Goal: Information Seeking & Learning: Find specific page/section

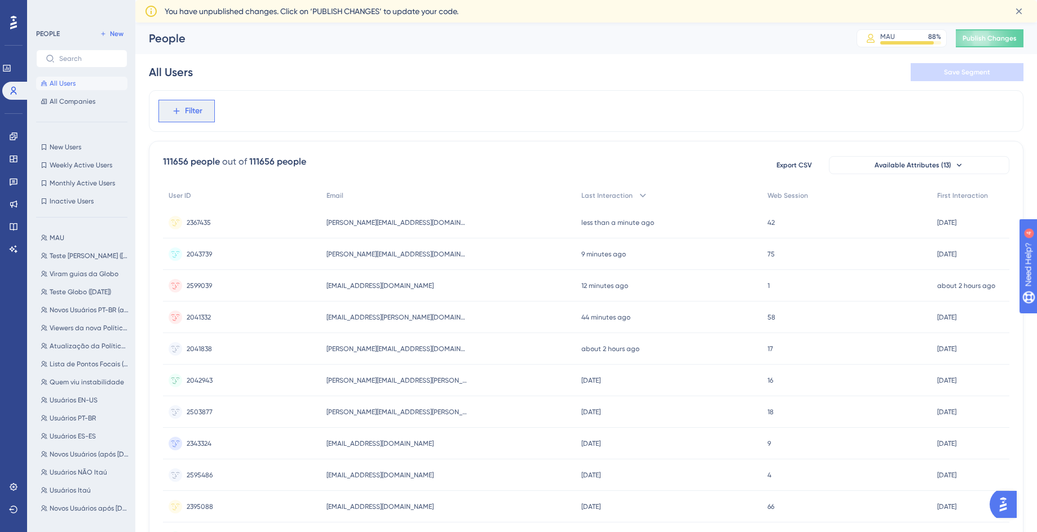
click at [207, 120] on button "Filter" at bounding box center [186, 111] width 56 height 23
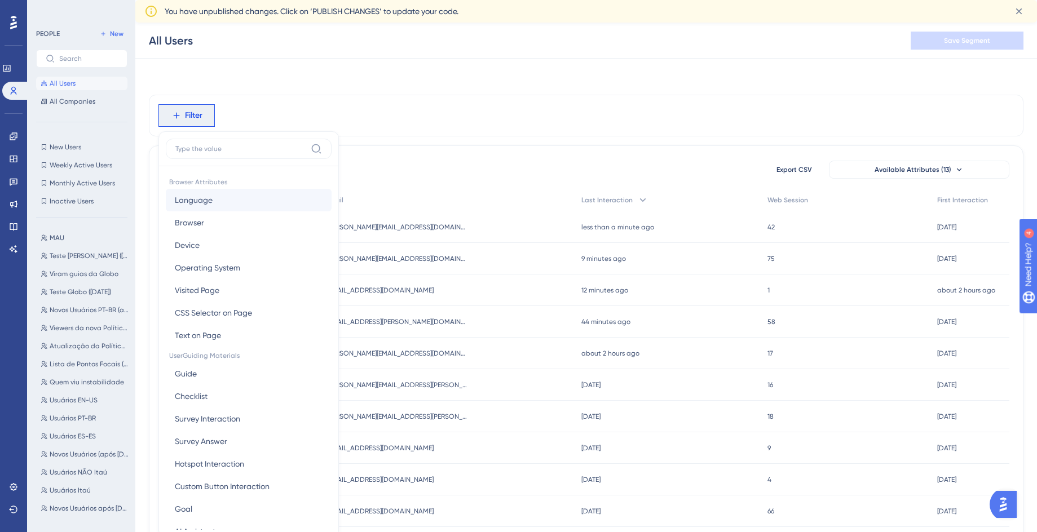
scroll to position [64, 0]
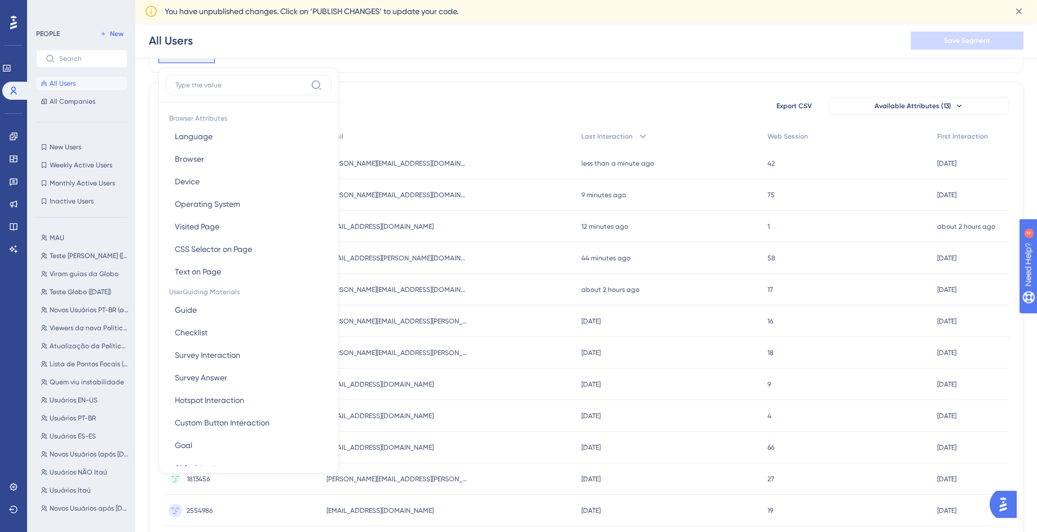
click at [355, 89] on div "111656 people out of 111656 people Export CSV Available Attributes (13) User ID…" at bounding box center [586, 455] width 874 height 747
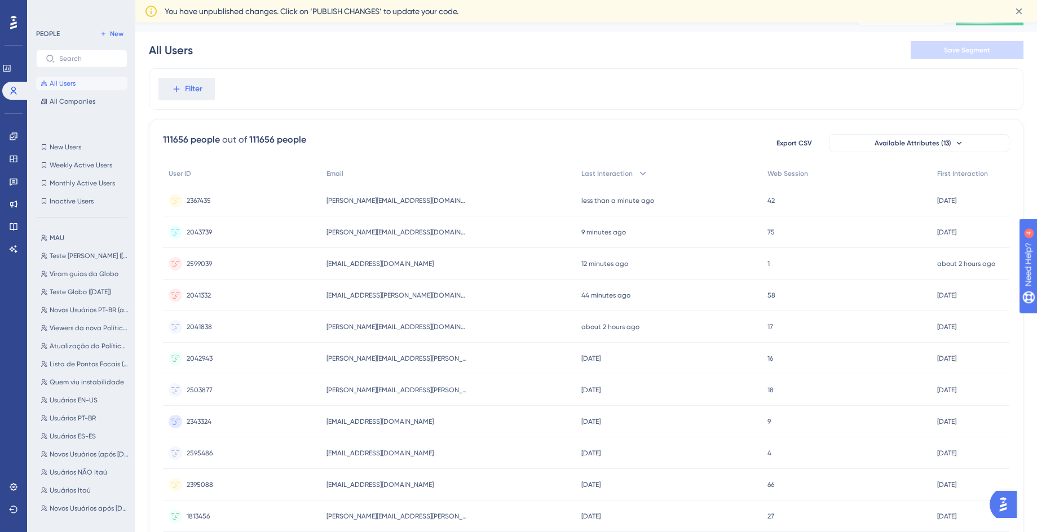
scroll to position [0, 0]
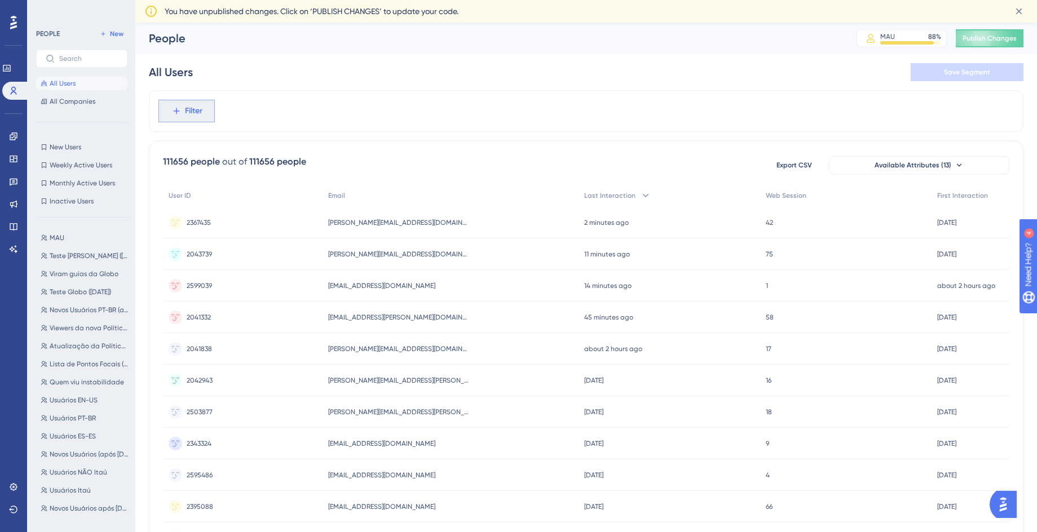
click at [186, 116] on span "Filter" at bounding box center [193, 111] width 17 height 14
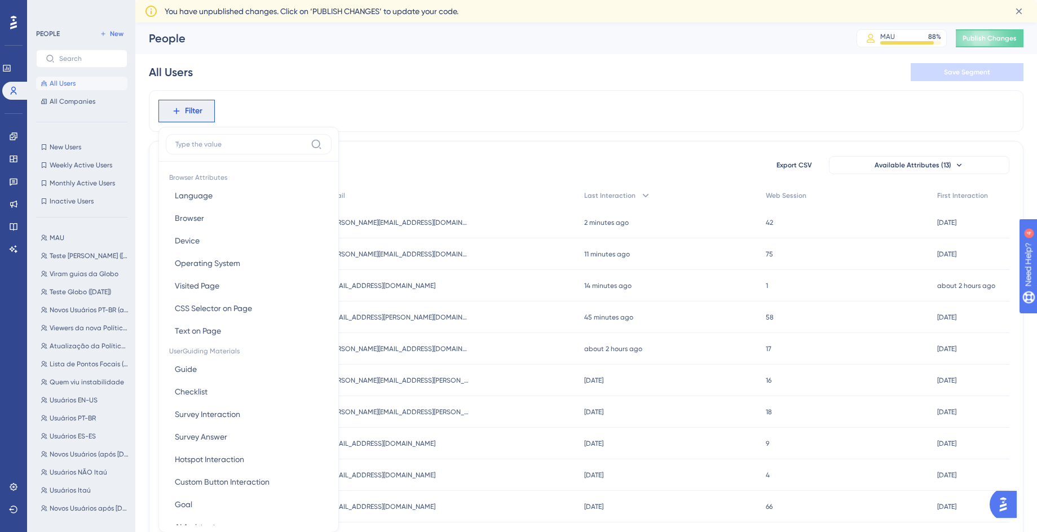
scroll to position [64, 0]
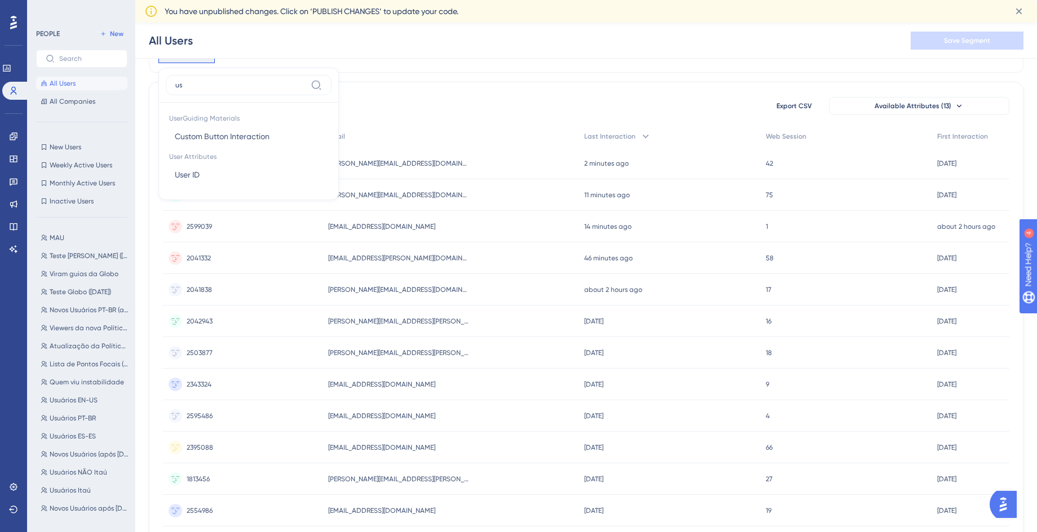
type input "u"
type input "last"
click at [210, 134] on span "Last Interaction" at bounding box center [203, 137] width 56 height 14
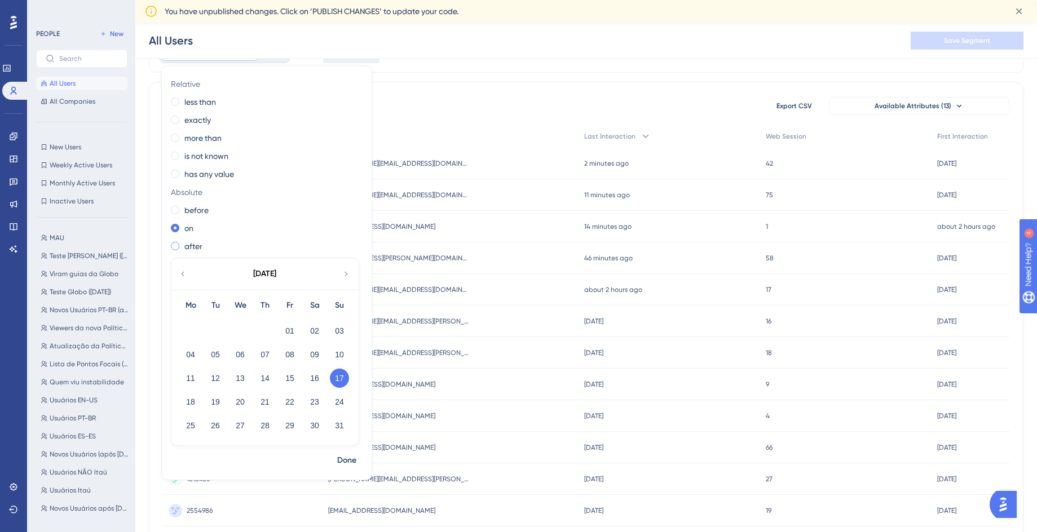
click at [190, 242] on label "after" at bounding box center [193, 247] width 18 height 14
click at [180, 274] on icon at bounding box center [182, 274] width 9 height 10
click at [289, 403] on button "25" at bounding box center [289, 401] width 19 height 19
click at [221, 402] on button "22" at bounding box center [215, 401] width 19 height 19
click at [352, 457] on span "Done" at bounding box center [346, 461] width 19 height 14
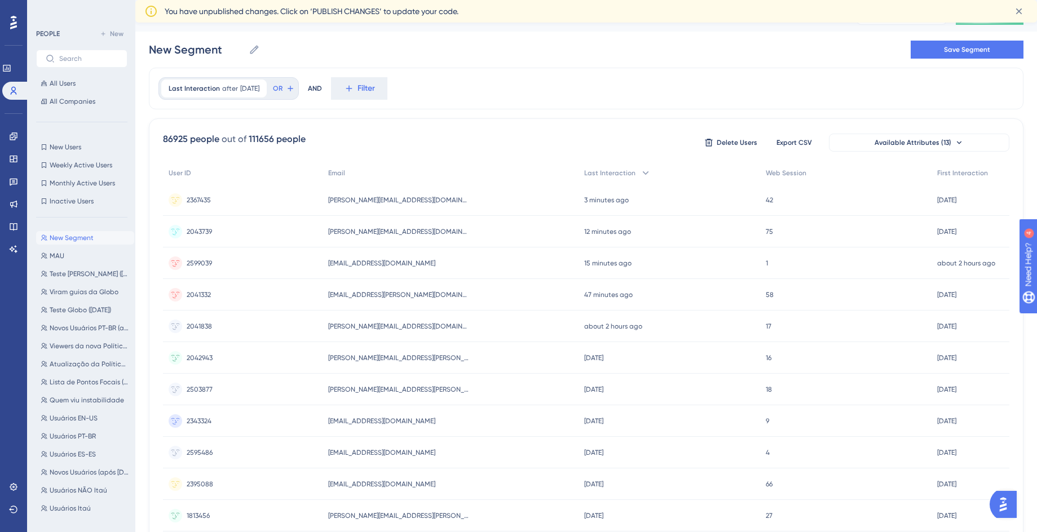
scroll to position [0, 0]
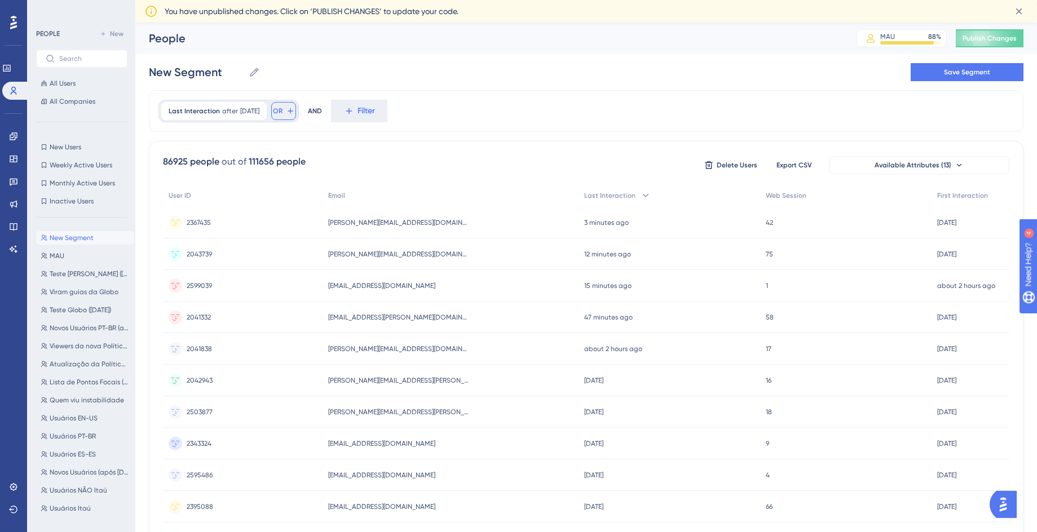
click at [282, 112] on span "OR" at bounding box center [278, 111] width 10 height 9
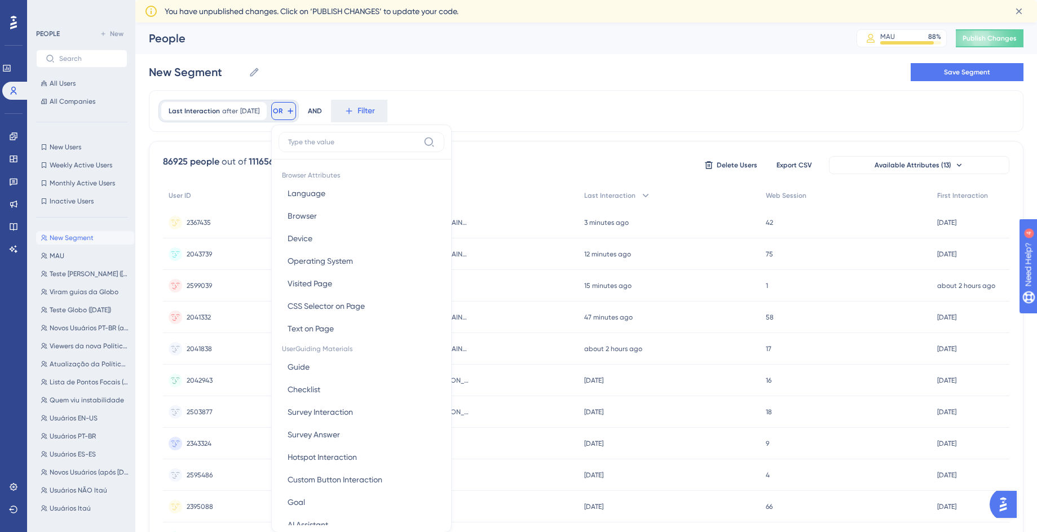
click at [226, 161] on div "out of" at bounding box center [234, 162] width 25 height 14
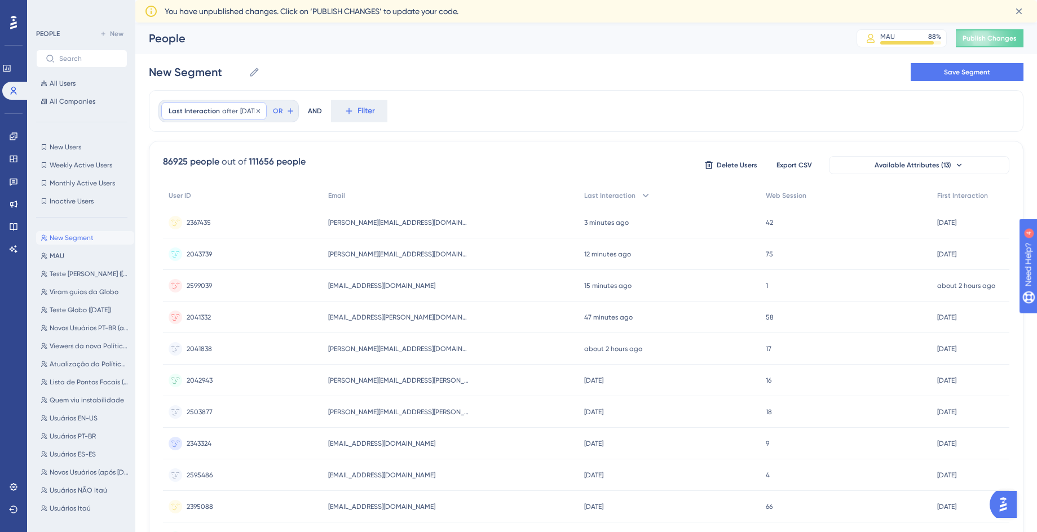
click at [252, 109] on span "7/22/2025" at bounding box center [249, 111] width 19 height 9
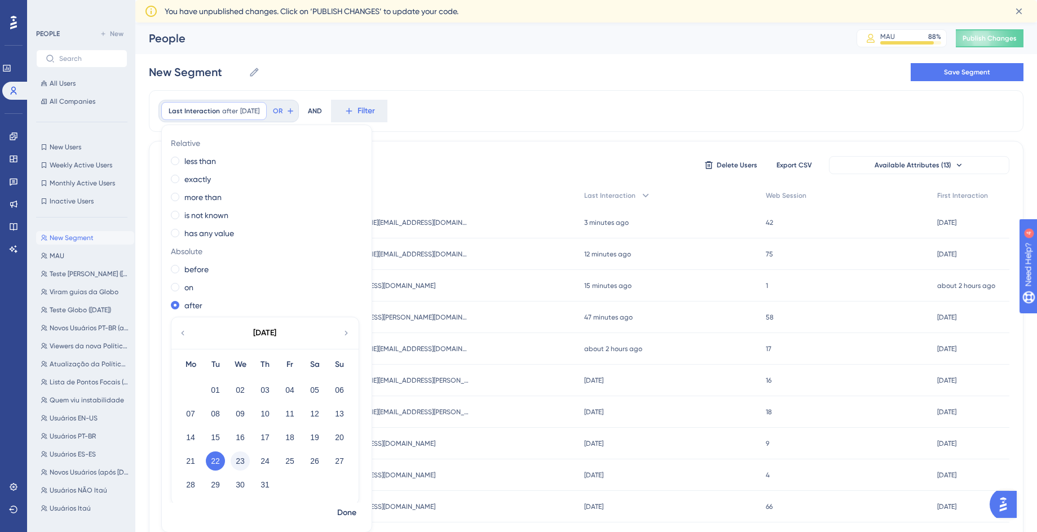
click at [239, 460] on button "23" at bounding box center [240, 461] width 19 height 19
click at [352, 515] on span "Done" at bounding box center [346, 513] width 19 height 14
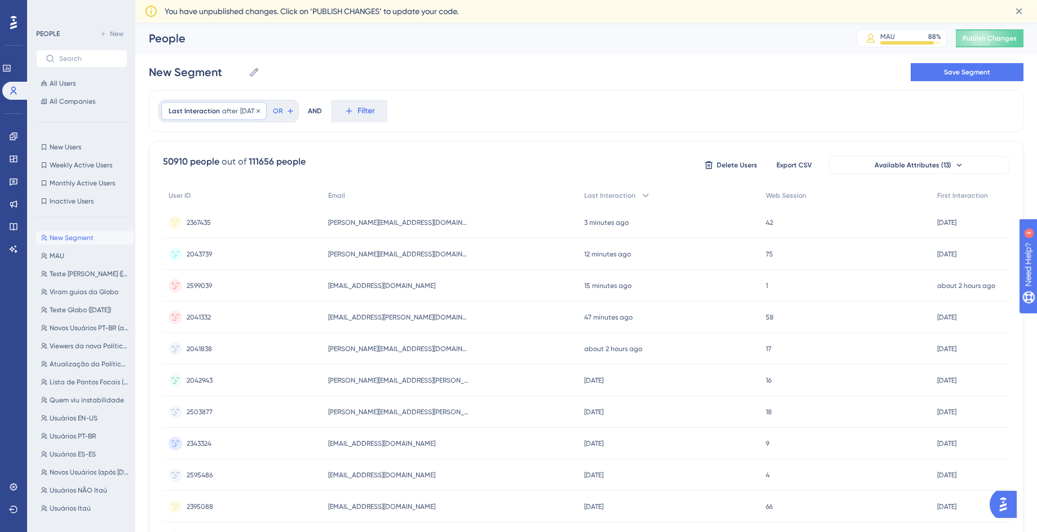
click at [232, 108] on span "after" at bounding box center [230, 111] width 16 height 9
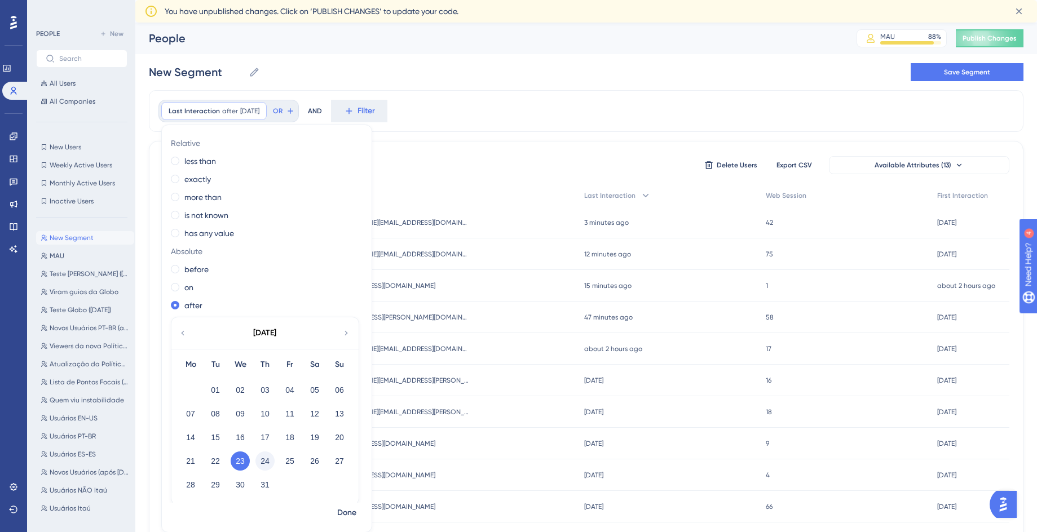
click at [267, 464] on button "24" at bounding box center [264, 461] width 19 height 19
click at [343, 509] on span "Done" at bounding box center [346, 513] width 19 height 14
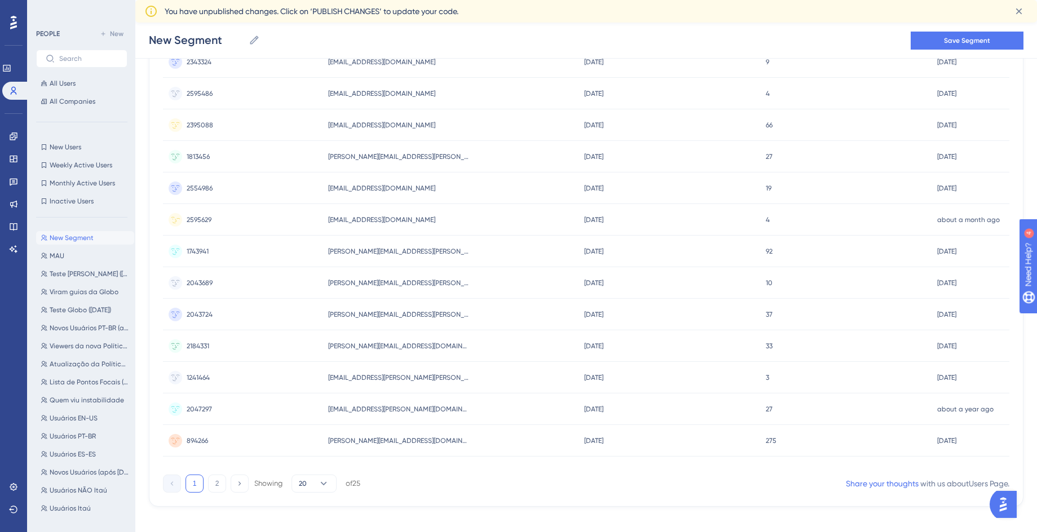
scroll to position [397, 0]
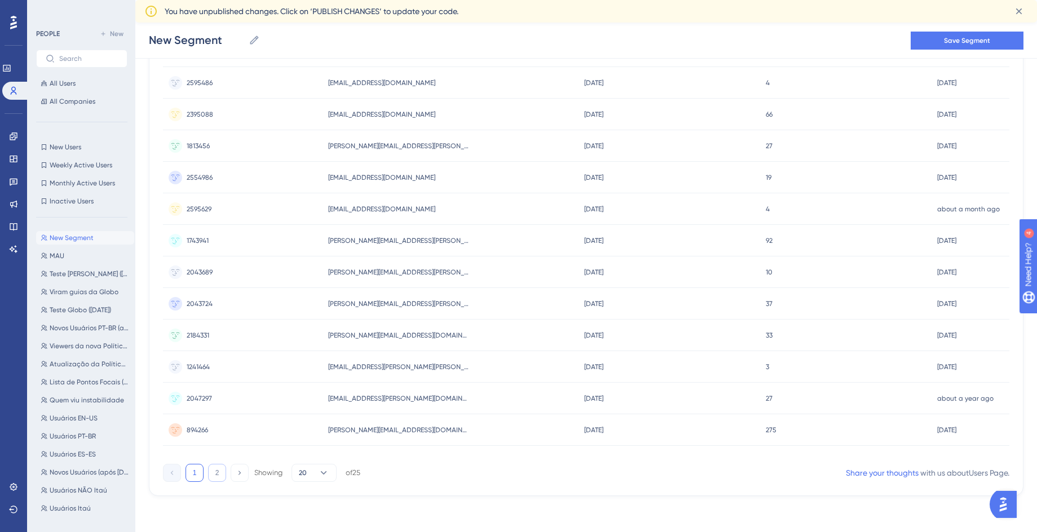
click at [213, 479] on button "2" at bounding box center [217, 473] width 18 height 18
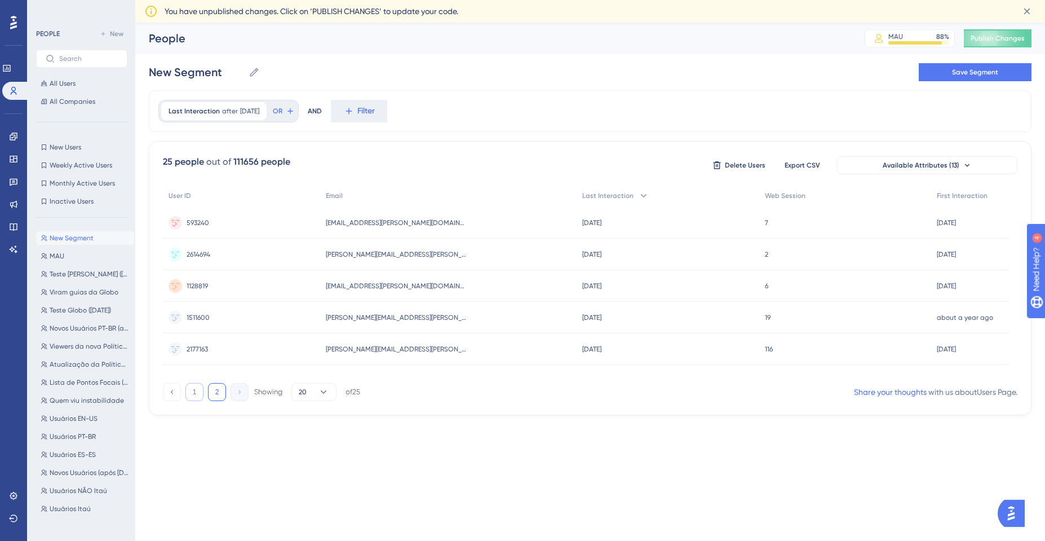
click at [194, 393] on button "1" at bounding box center [194, 392] width 18 height 18
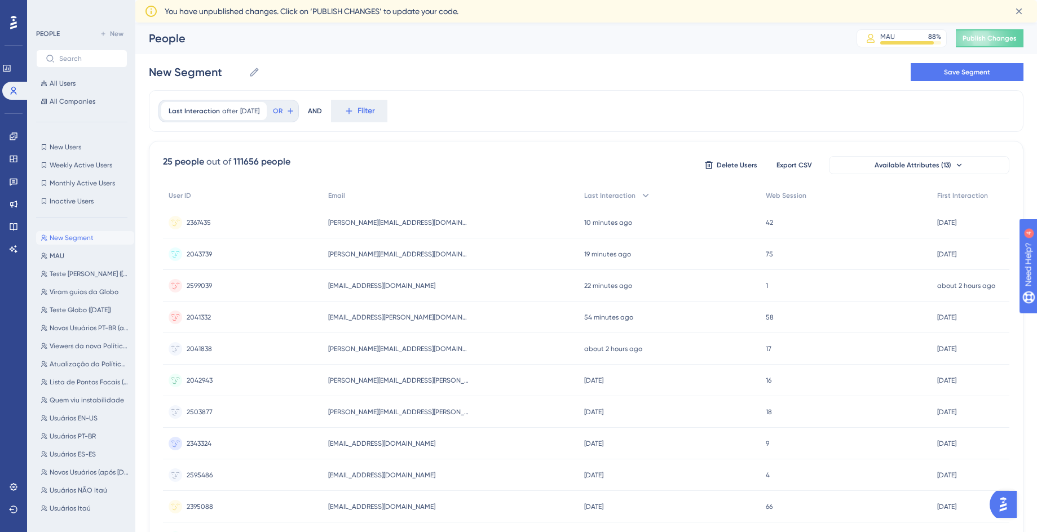
click at [150, 11] on icon at bounding box center [151, 12] width 14 height 14
click at [9, 487] on link at bounding box center [13, 487] width 9 height 18
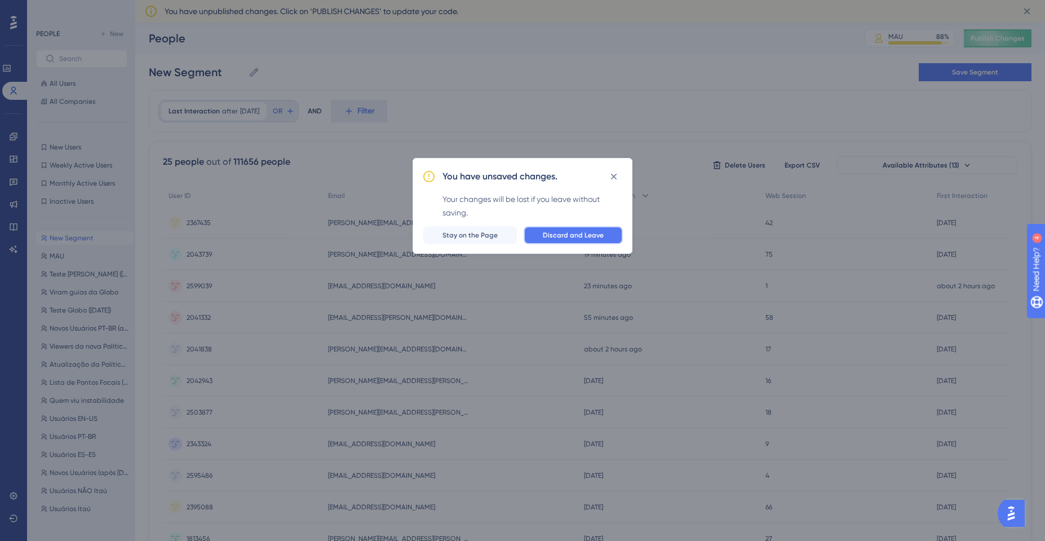
click at [574, 241] on button "Discard and Leave" at bounding box center [573, 235] width 99 height 18
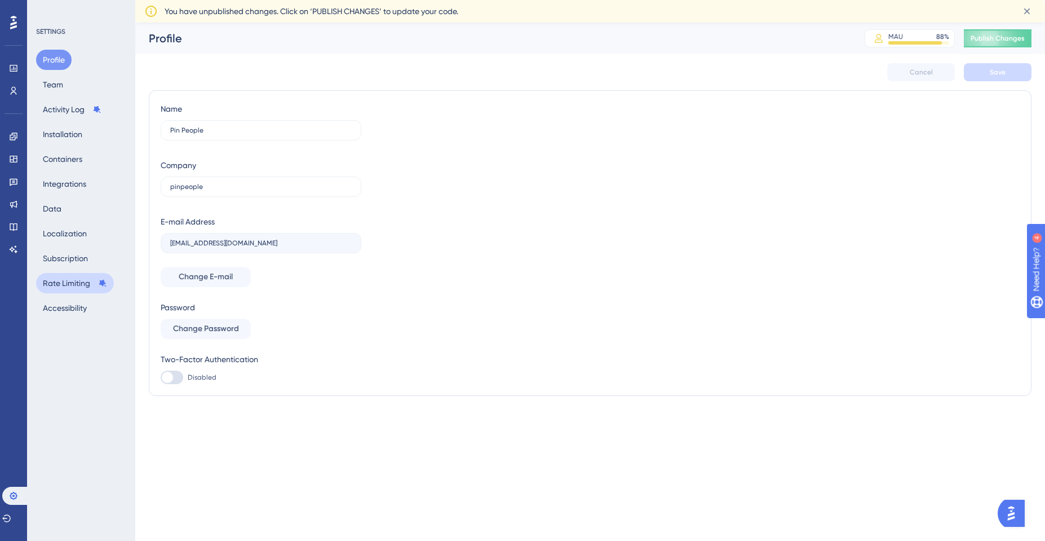
click at [60, 279] on button "Rate Limiting" at bounding box center [75, 283] width 78 height 20
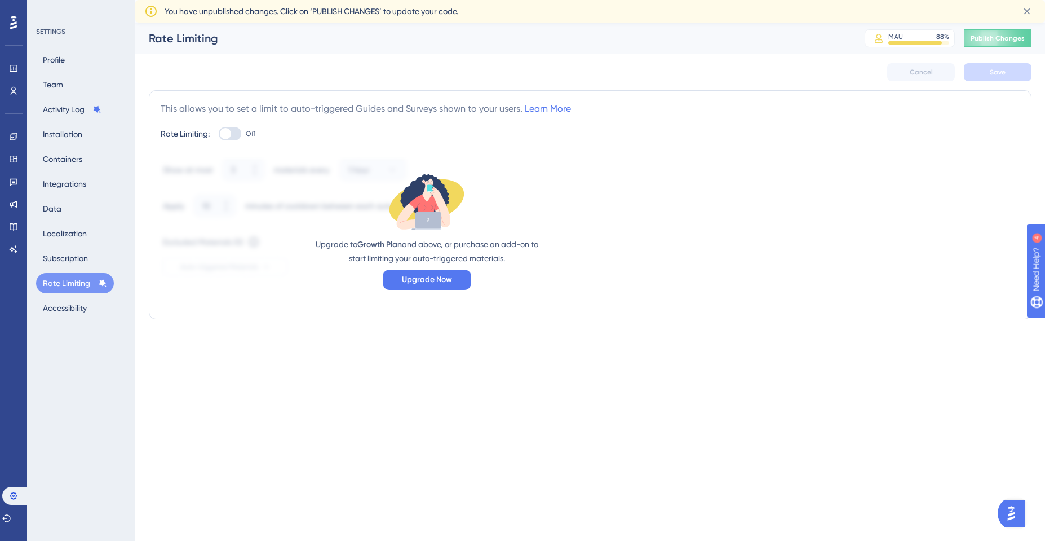
click at [78, 84] on div "Profile Team Activity Log Installation Containers Integrations Data Localizatio…" at bounding box center [81, 184] width 91 height 268
click at [17, 86] on link at bounding box center [13, 91] width 9 height 18
click at [54, 109] on button "Activity Log" at bounding box center [72, 109] width 72 height 20
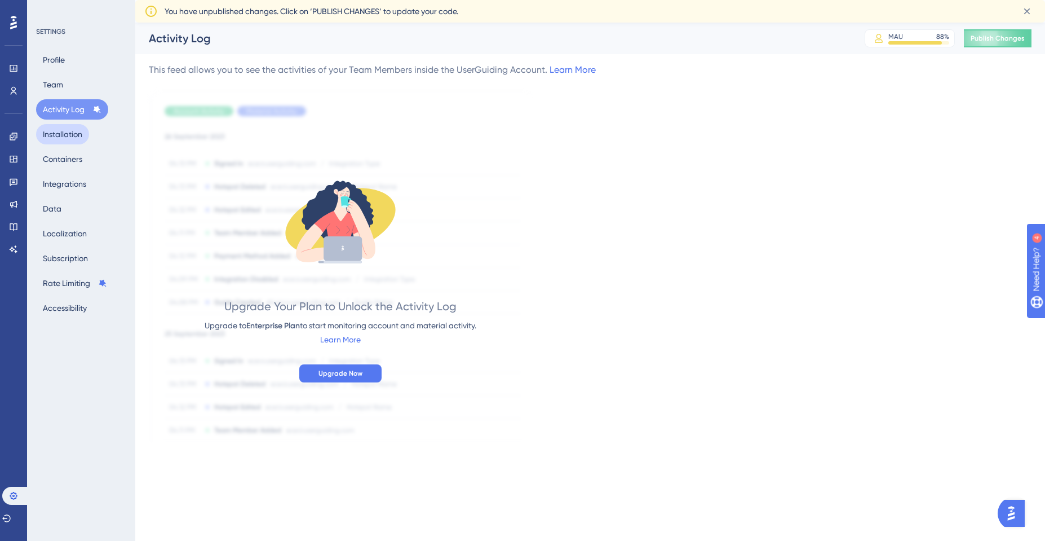
click at [51, 137] on button "Installation" at bounding box center [62, 134] width 53 height 20
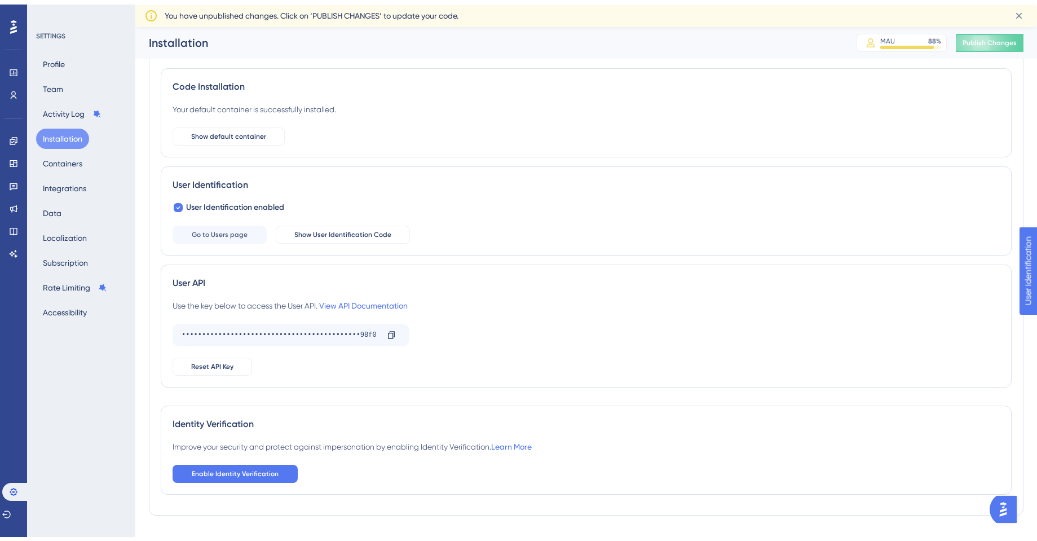
scroll to position [54, 0]
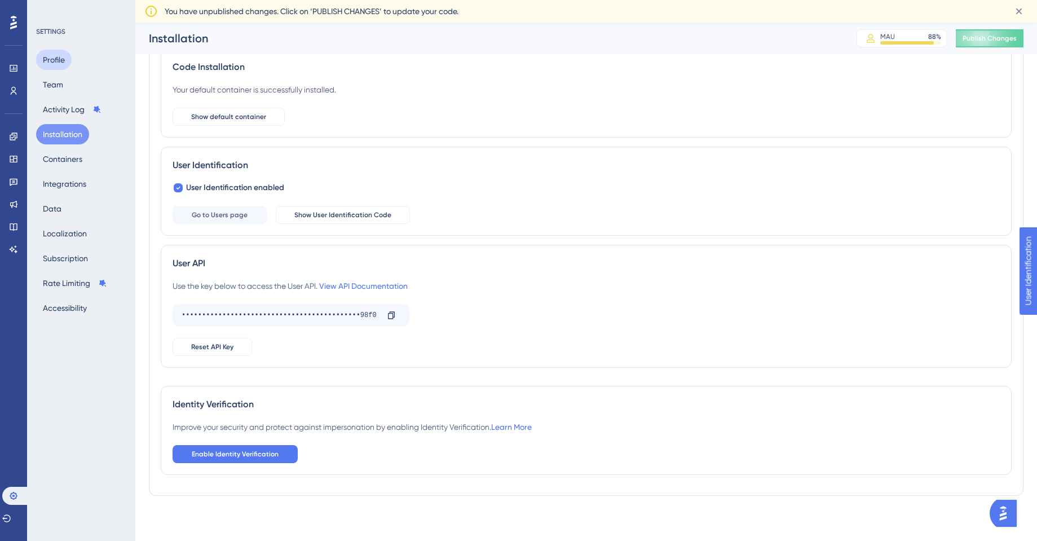
click at [61, 63] on button "Profile" at bounding box center [54, 60] width 36 height 20
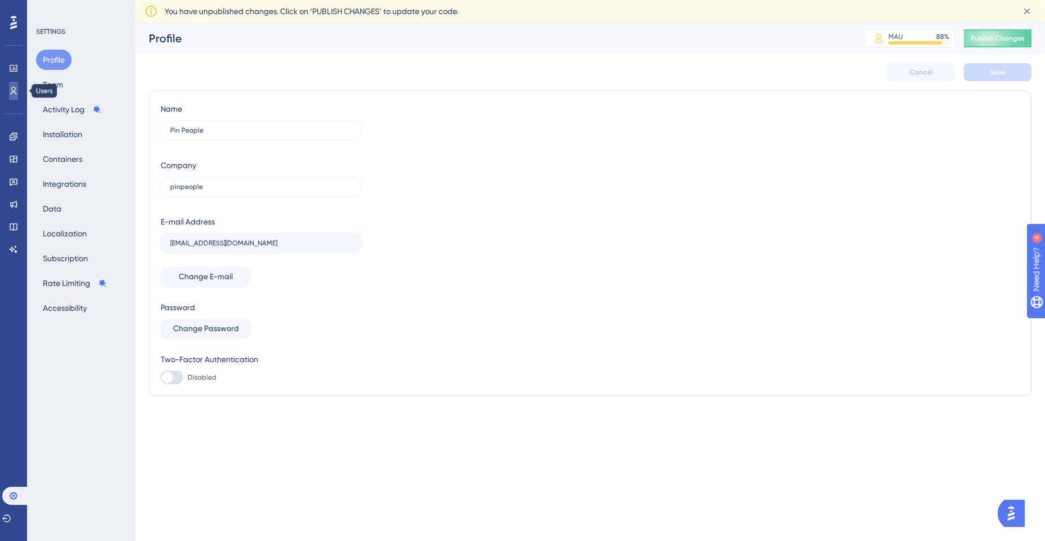
click at [18, 89] on link at bounding box center [13, 91] width 9 height 18
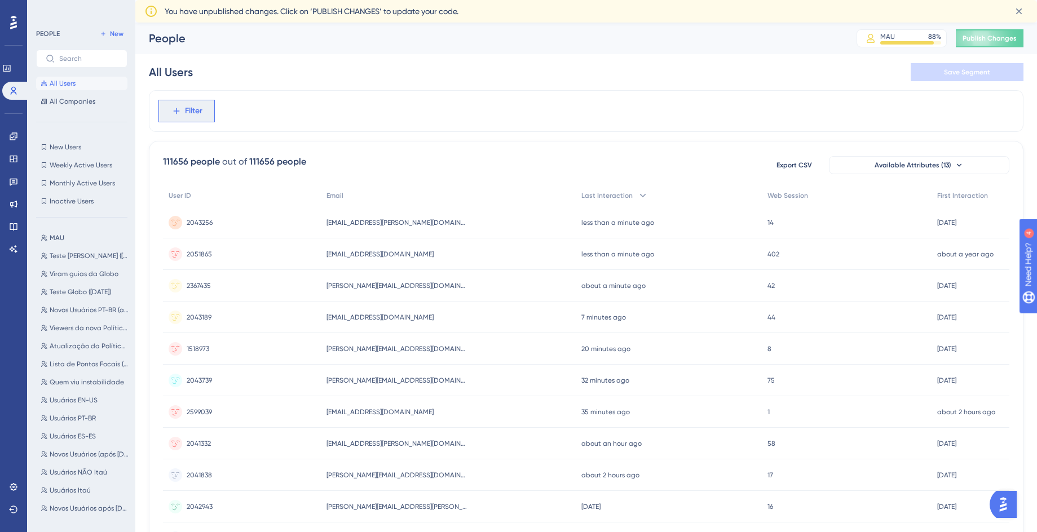
click at [197, 121] on button "Filter" at bounding box center [186, 111] width 56 height 23
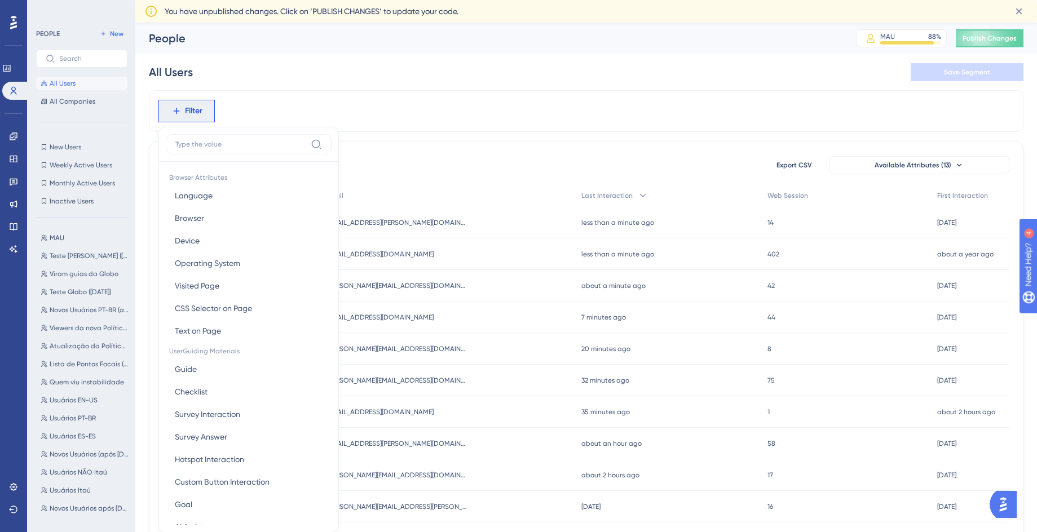
scroll to position [64, 0]
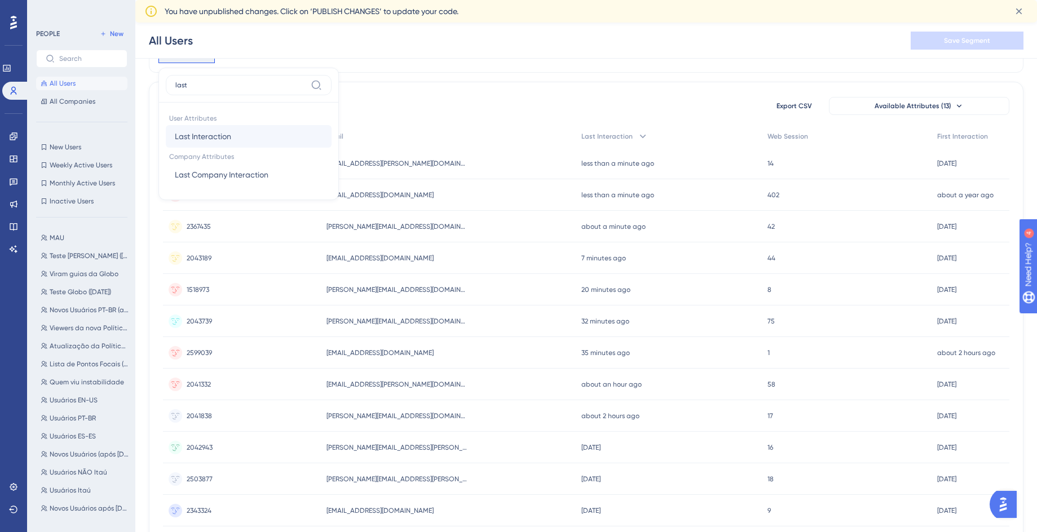
type input "last"
click at [243, 129] on button "Last Interaction Last Interaction" at bounding box center [249, 136] width 166 height 23
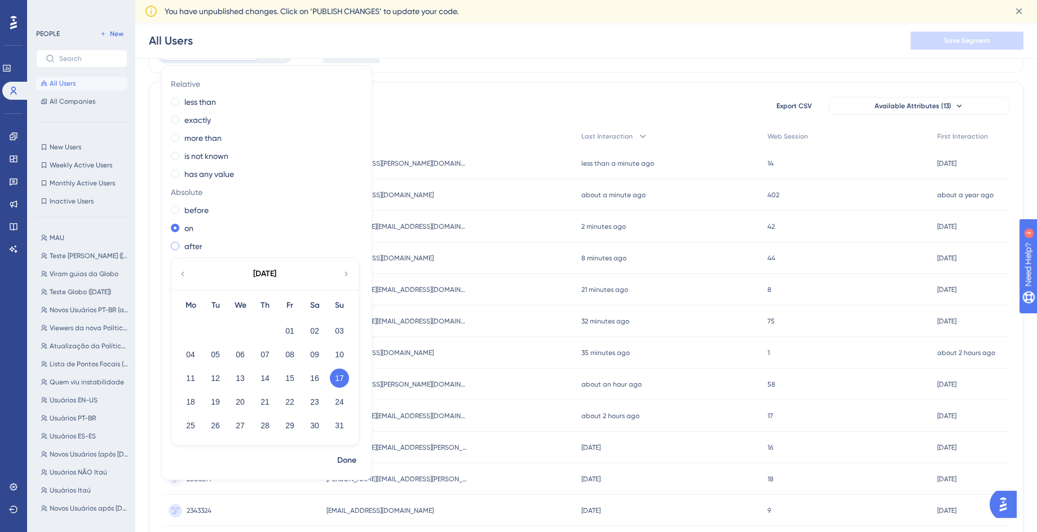
click at [191, 245] on label "after" at bounding box center [193, 247] width 18 height 14
click at [189, 276] on div "August 2025" at bounding box center [264, 274] width 186 height 32
click at [184, 273] on icon at bounding box center [182, 274] width 9 height 10
click at [263, 405] on button "24" at bounding box center [264, 401] width 19 height 19
click at [354, 460] on span "Done" at bounding box center [346, 461] width 19 height 14
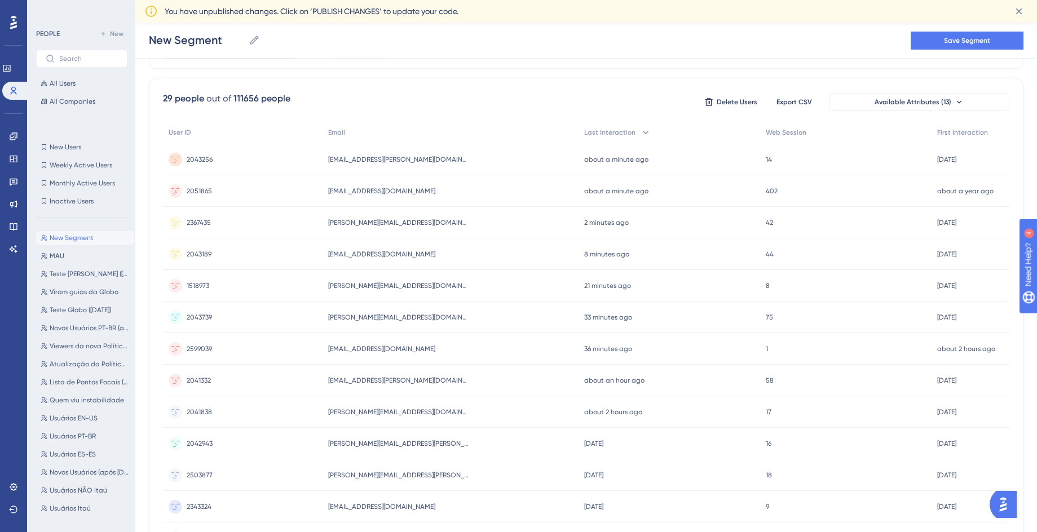
scroll to position [0, 0]
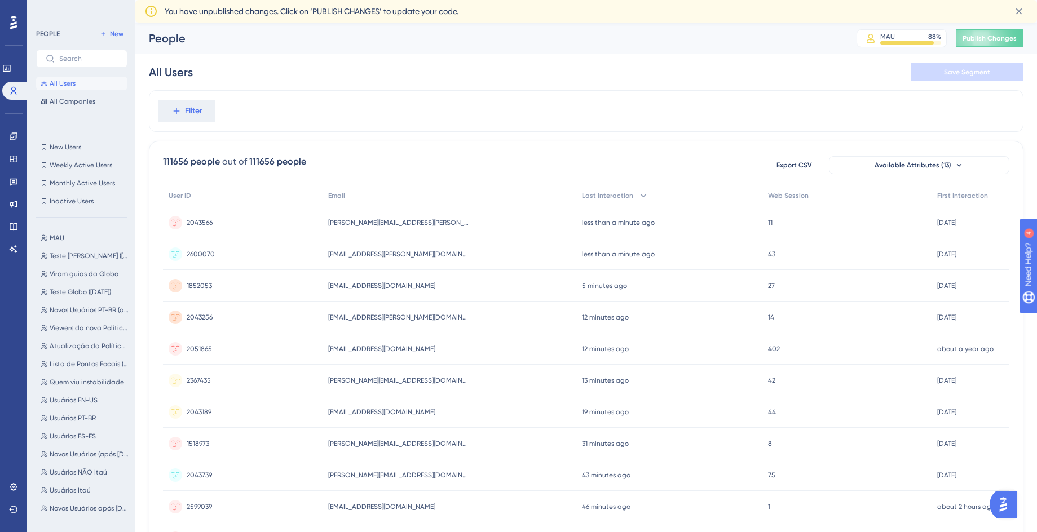
click at [258, 383] on div "2367435 2367435" at bounding box center [243, 381] width 160 height 32
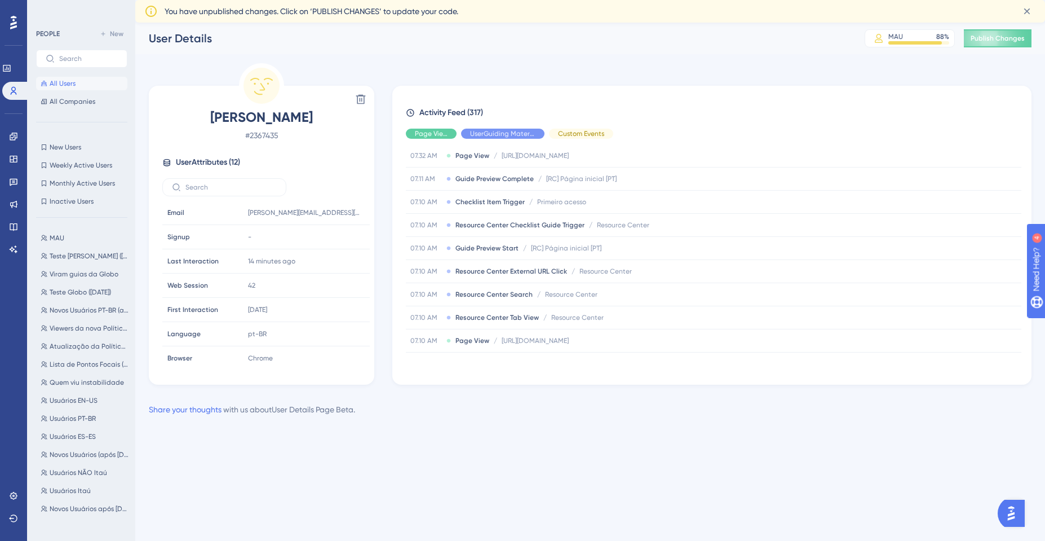
scroll to position [135, 0]
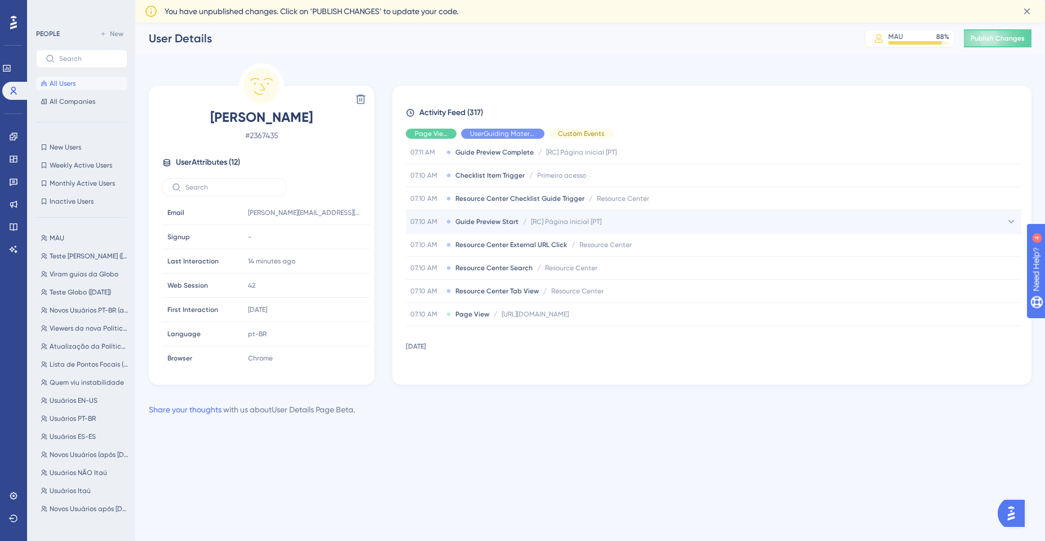
click at [839, 228] on div "07.10 AM Guide Preview Start / [RC] Página inicial [PT] [RC] Página inicial [PT]" at bounding box center [714, 221] width 616 height 23
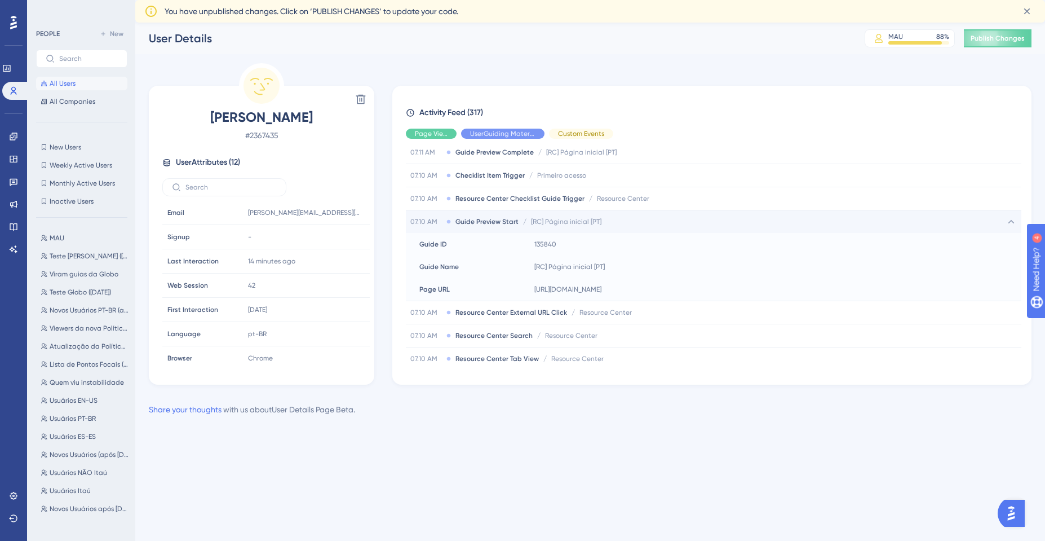
click at [839, 228] on div "07.10 AM Guide Preview Start / [RC] Página inicial [PT] [RC] Página inicial [PT]" at bounding box center [714, 221] width 616 height 23
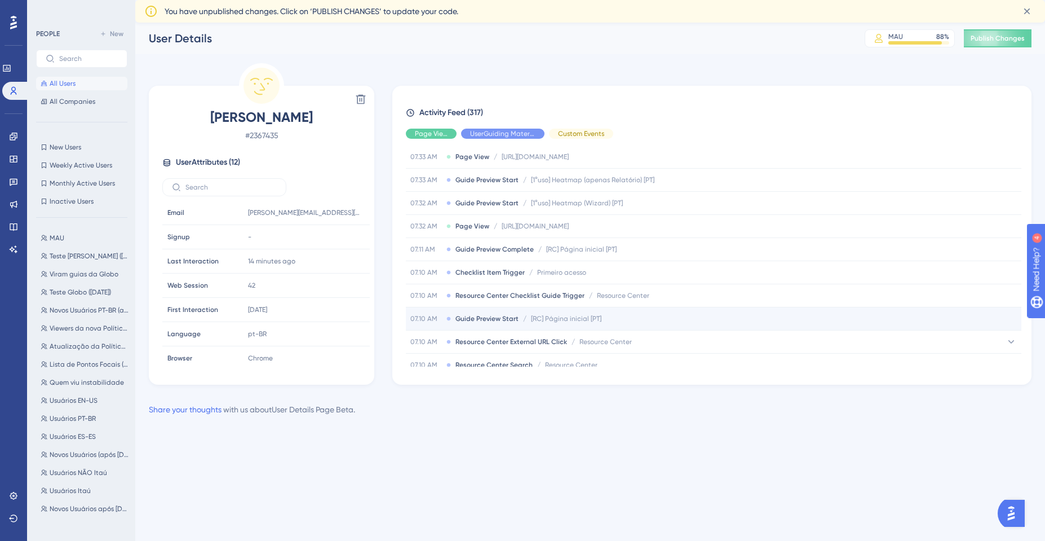
scroll to position [0, 0]
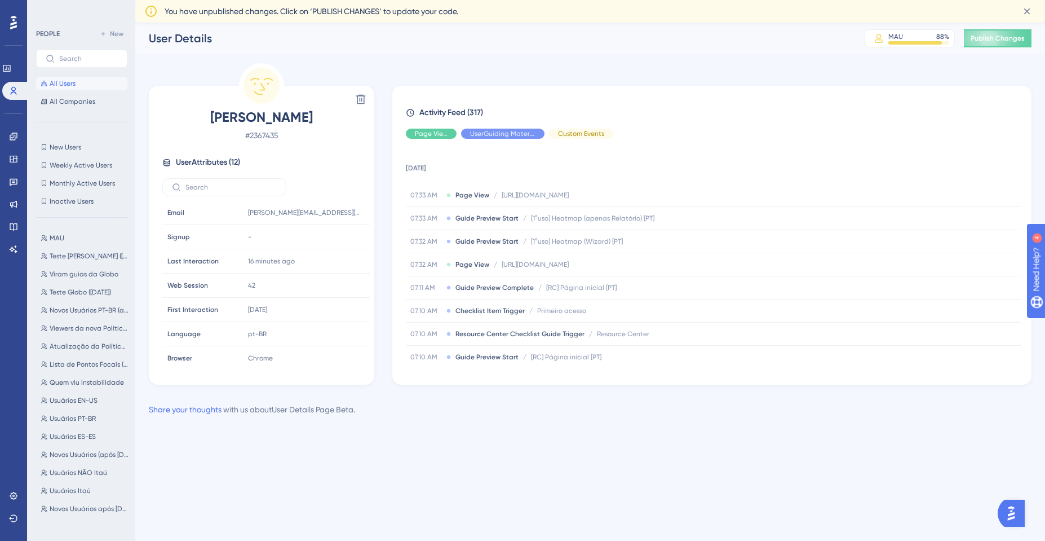
click at [540, 439] on div "Performance Users Engagement Widgets Feedback Product Updates Knowledge Base AI…" at bounding box center [522, 226] width 1045 height 452
